Goal: Navigation & Orientation: Find specific page/section

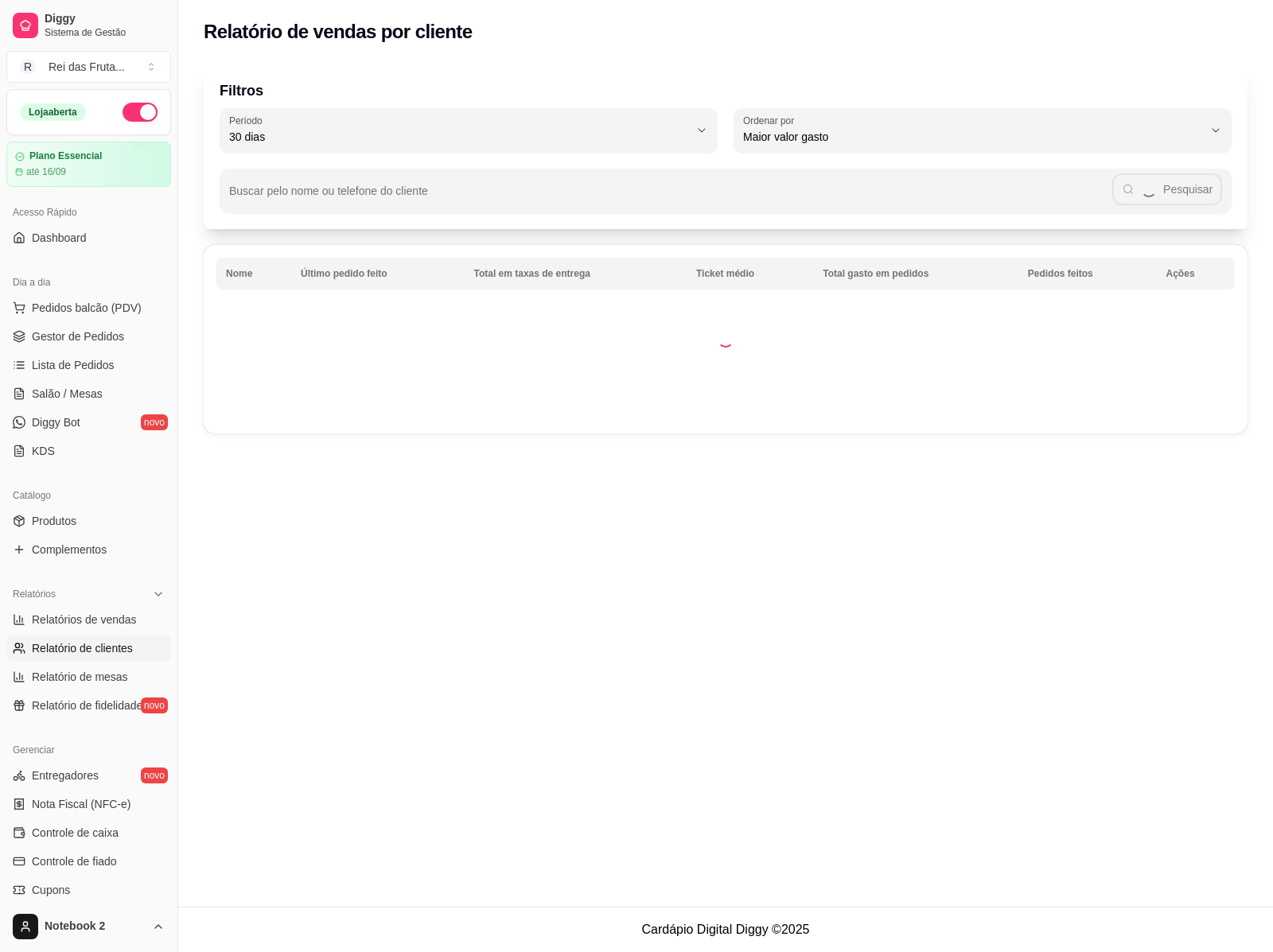
select select "30"
select select "HIGHEST_TOTAL_SPENT_WITH_ORDERS"
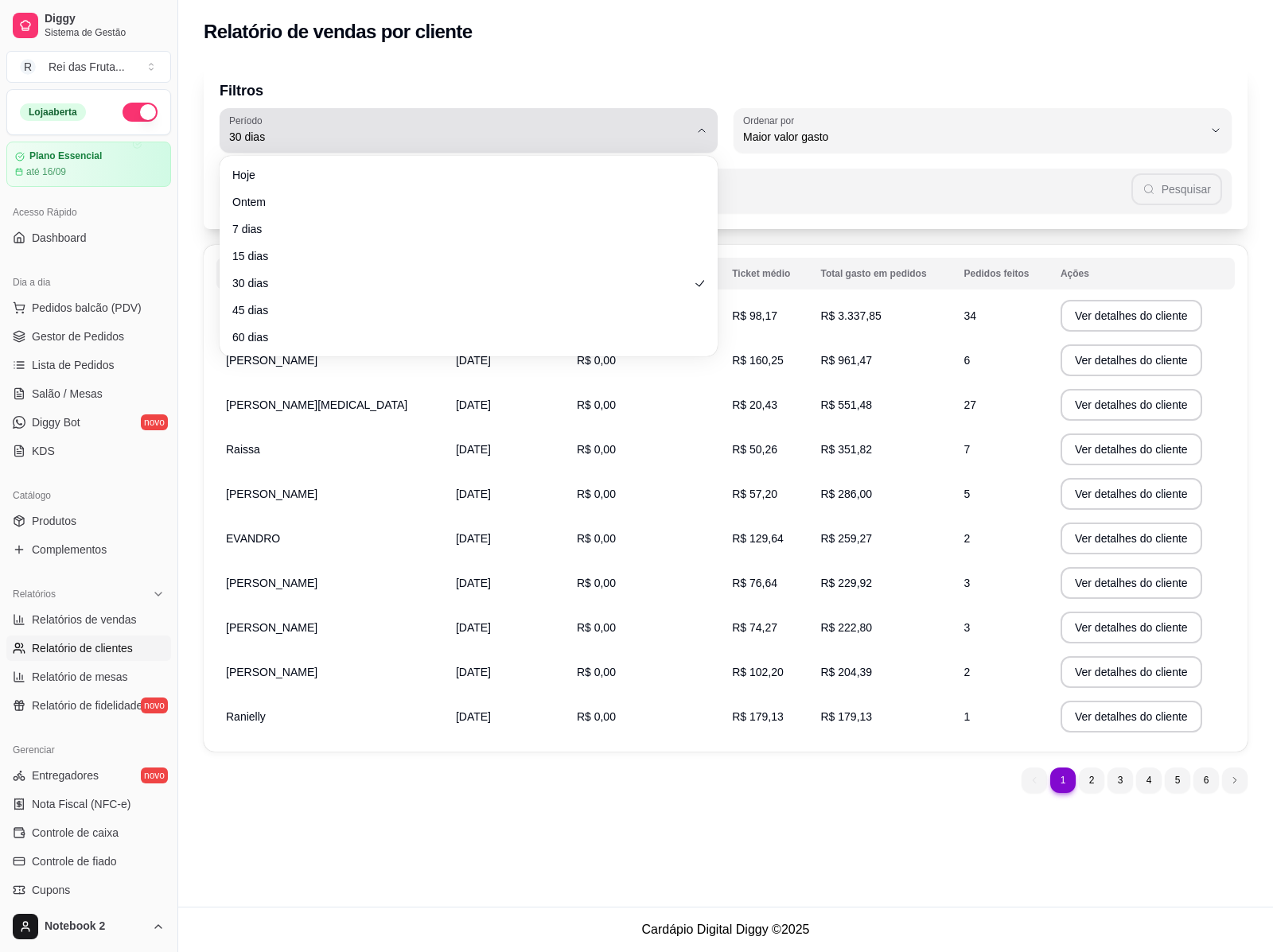
click at [275, 139] on span "30 dias" at bounding box center [459, 136] width 460 height 16
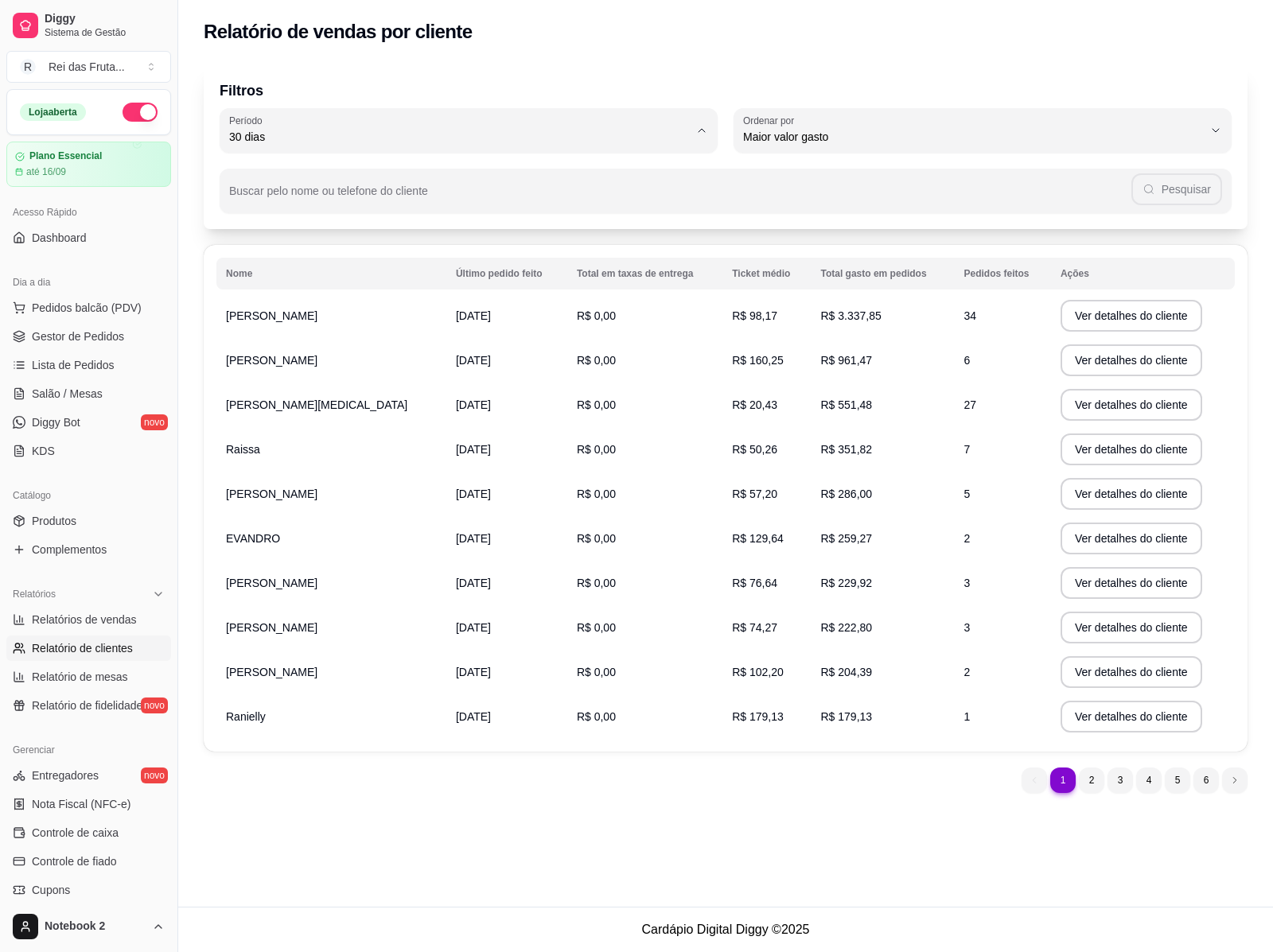
click at [277, 168] on span "Hoje" at bounding box center [461, 174] width 439 height 16
type input "0"
select select "0"
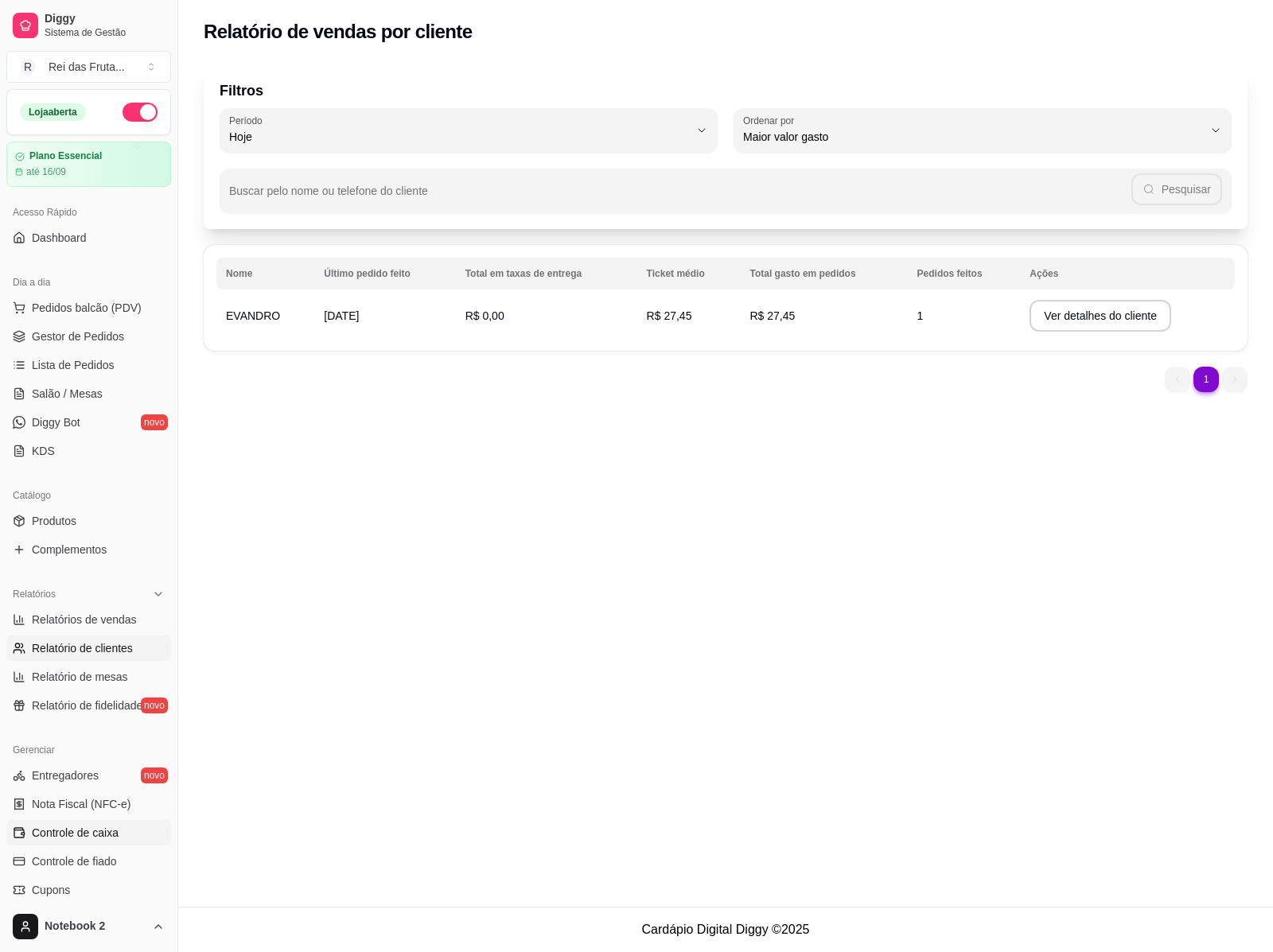
click at [71, 833] on span "Controle de caixa" at bounding box center [75, 832] width 87 height 16
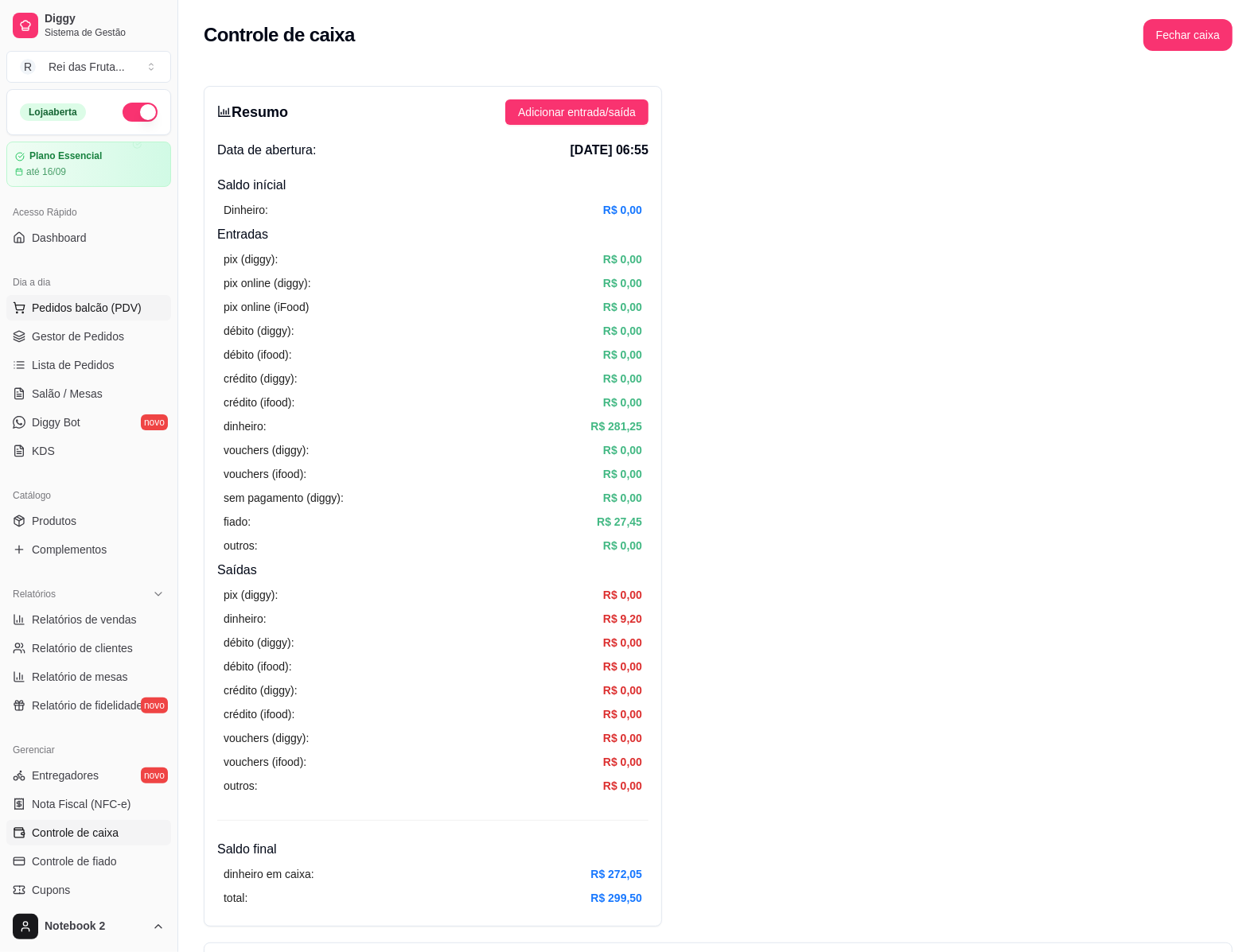
click at [72, 303] on span "Pedidos balcão (PDV)" at bounding box center [87, 308] width 110 height 16
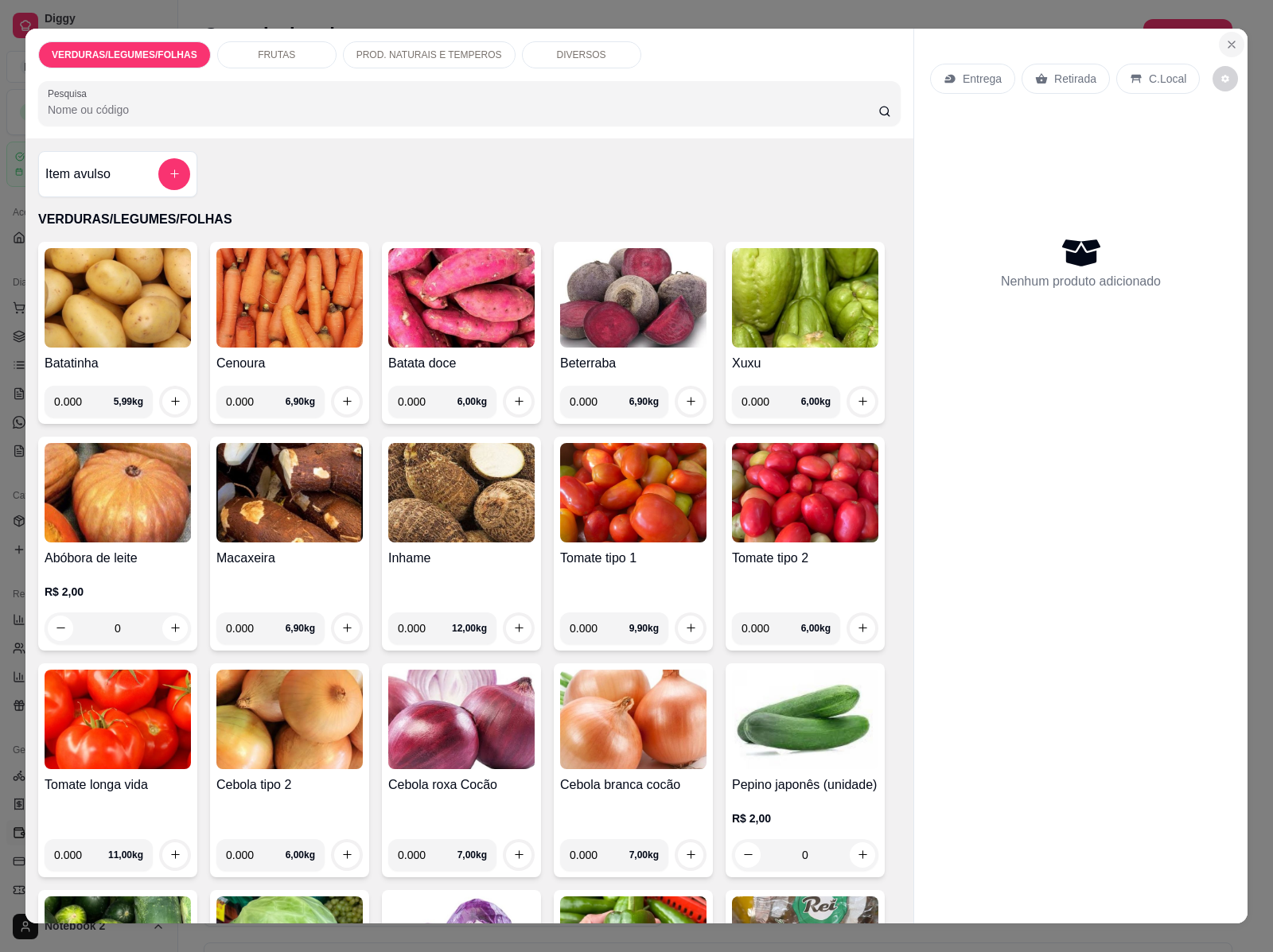
click at [1224, 32] on button "Close" at bounding box center [1232, 45] width 26 height 26
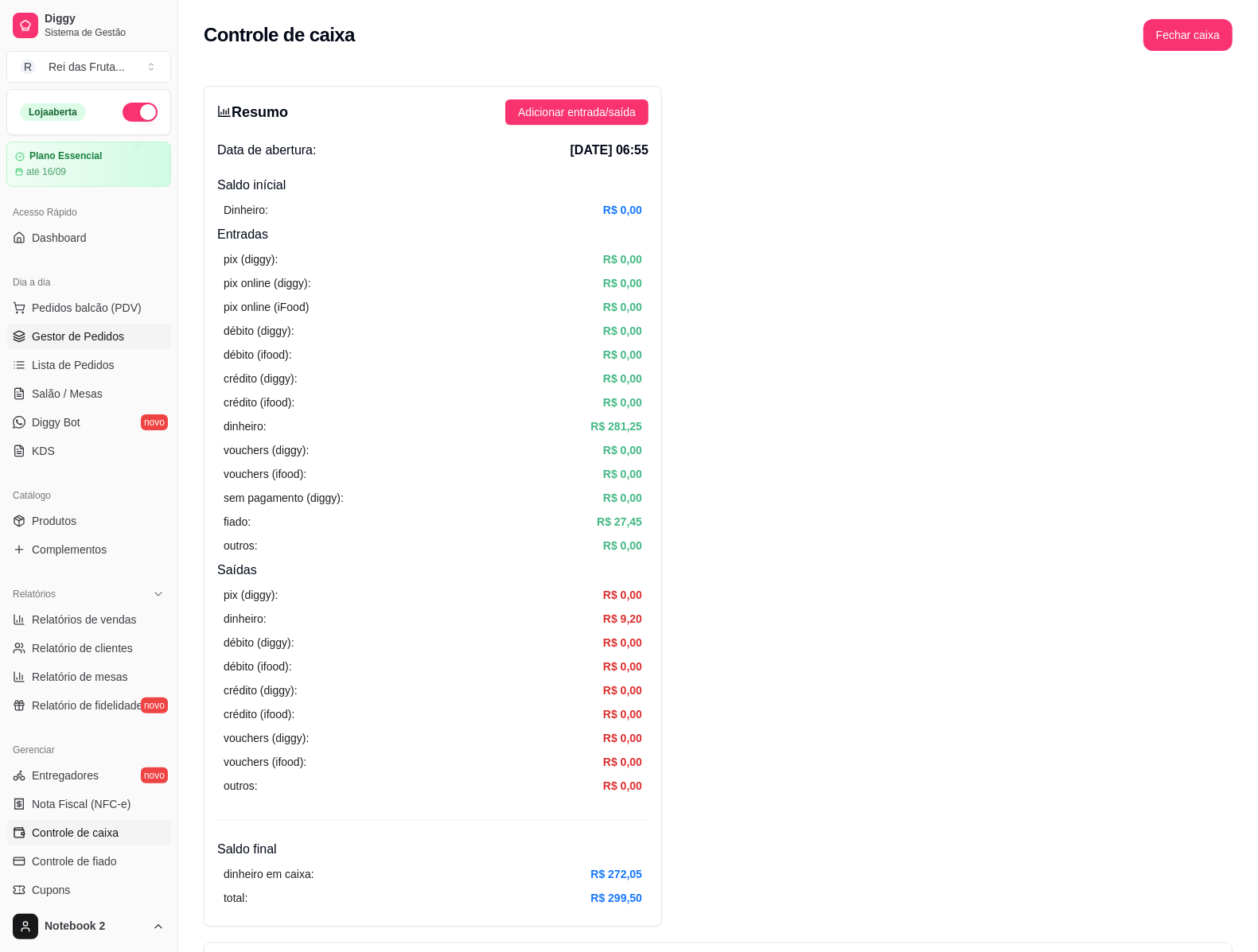
click at [62, 336] on span "Gestor de Pedidos" at bounding box center [78, 336] width 92 height 16
